Goal: Information Seeking & Learning: Learn about a topic

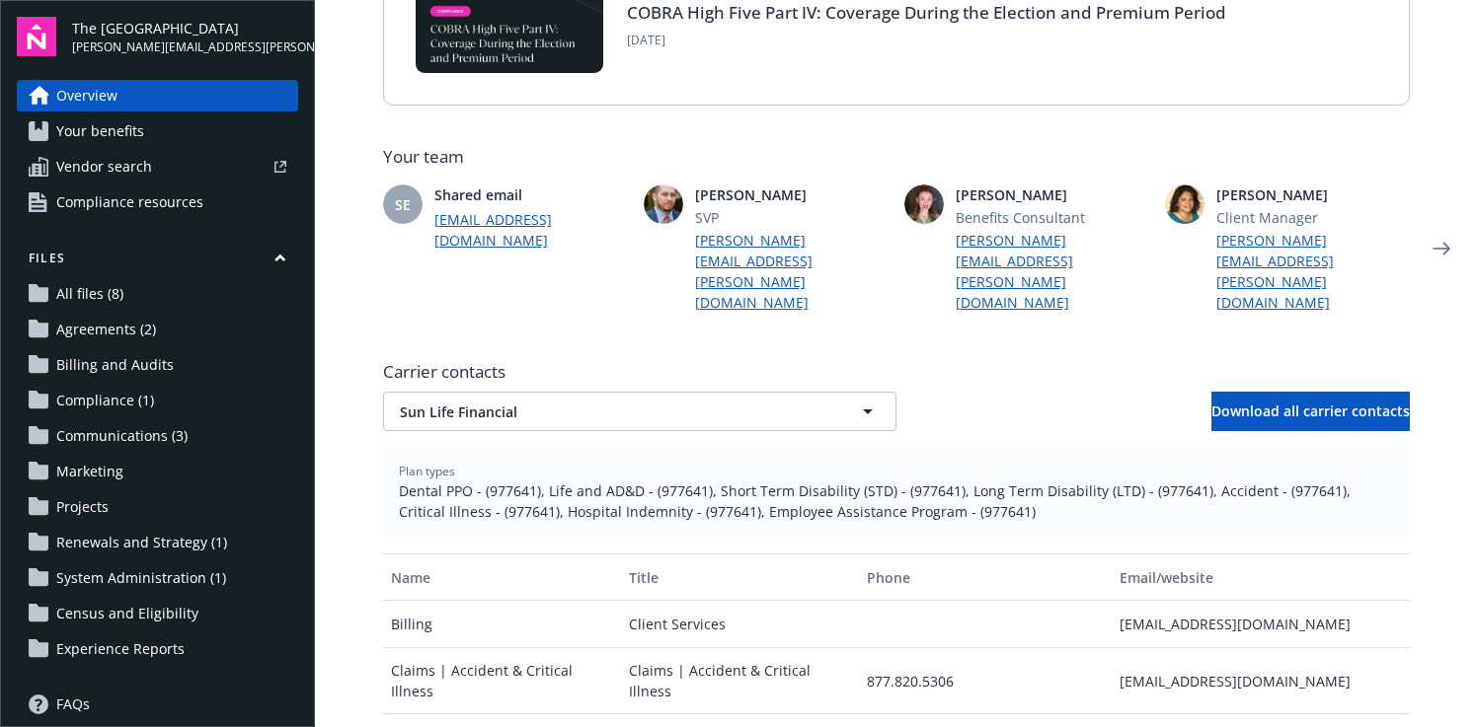
scroll to position [436, 0]
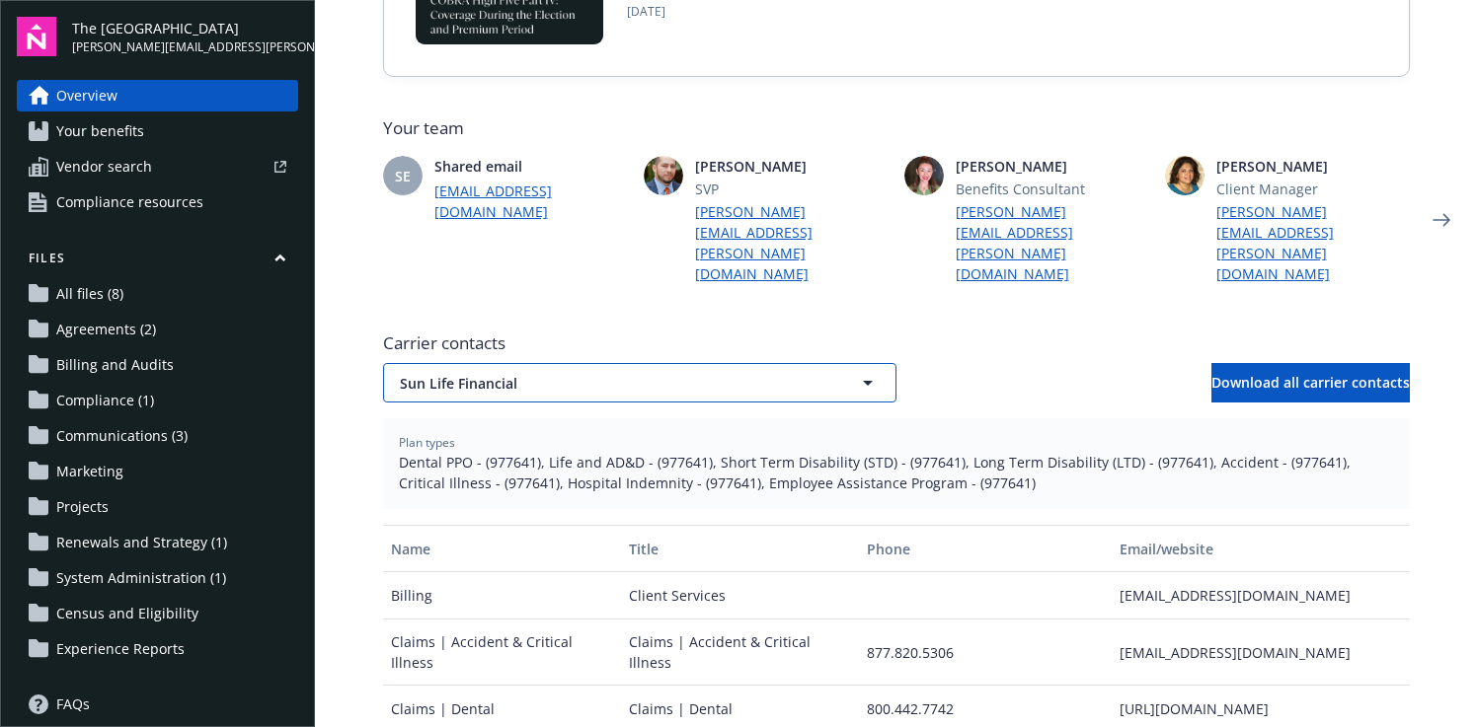
click at [600, 373] on span "Sun Life Financial" at bounding box center [605, 383] width 411 height 21
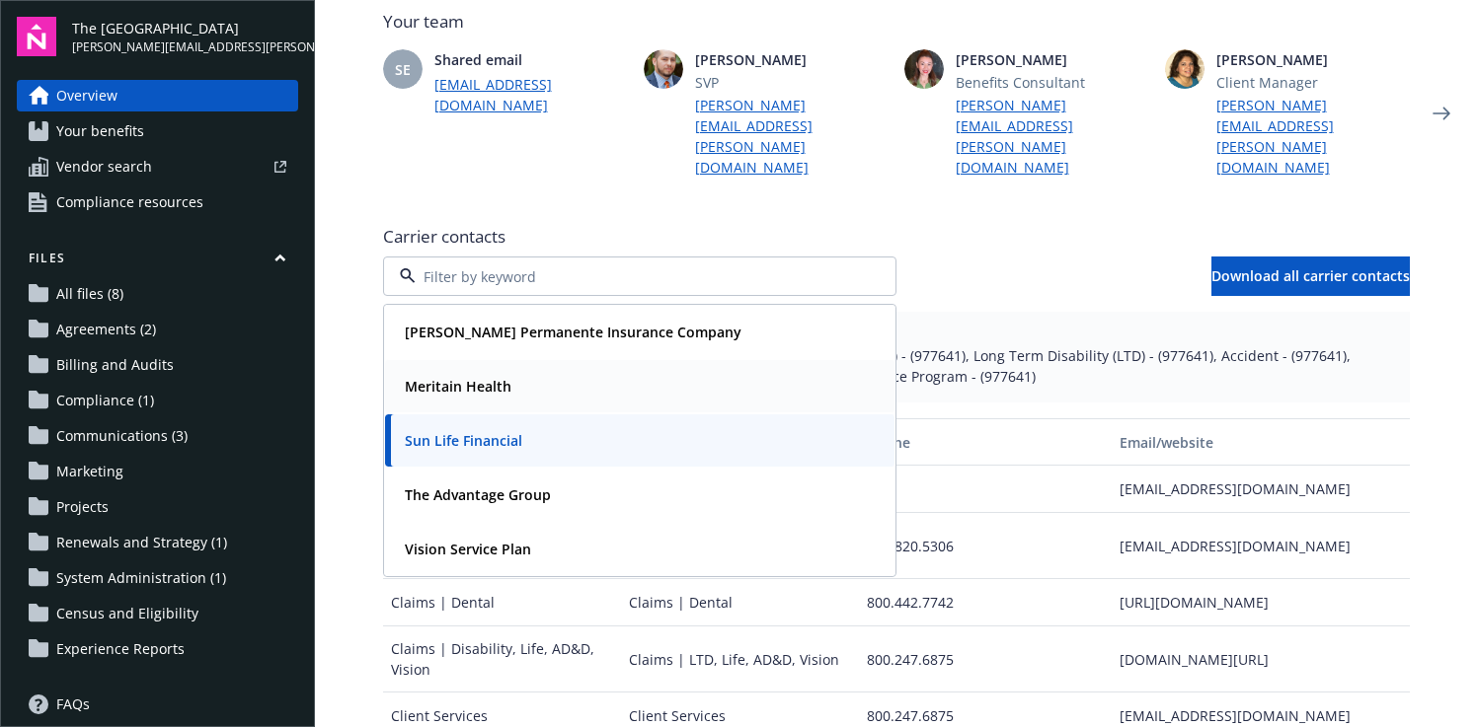
scroll to position [541, 0]
click at [997, 259] on div "[PERSON_NAME] Permanente Insurance Company Meritain Health Sun Life Financial T…" at bounding box center [896, 278] width 1027 height 39
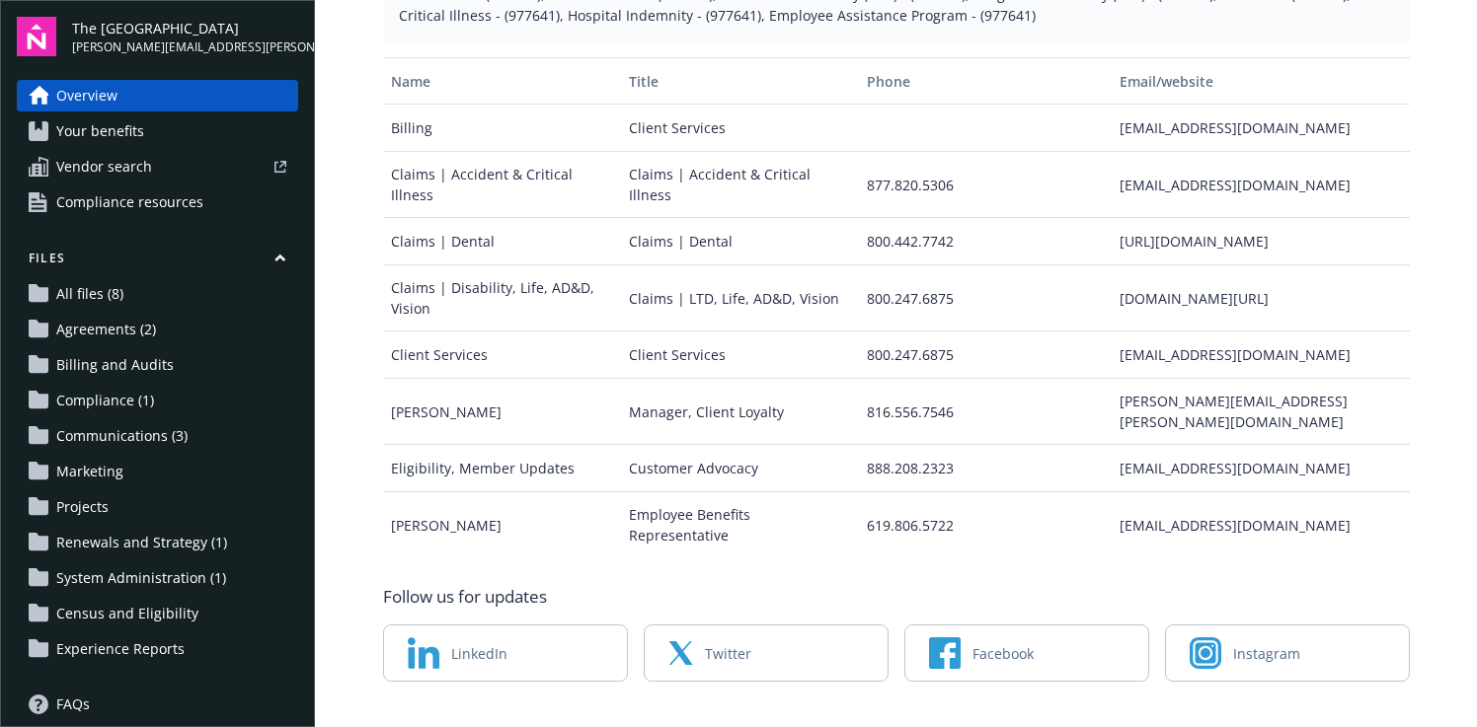
scroll to position [0, 0]
